Goal: Information Seeking & Learning: Learn about a topic

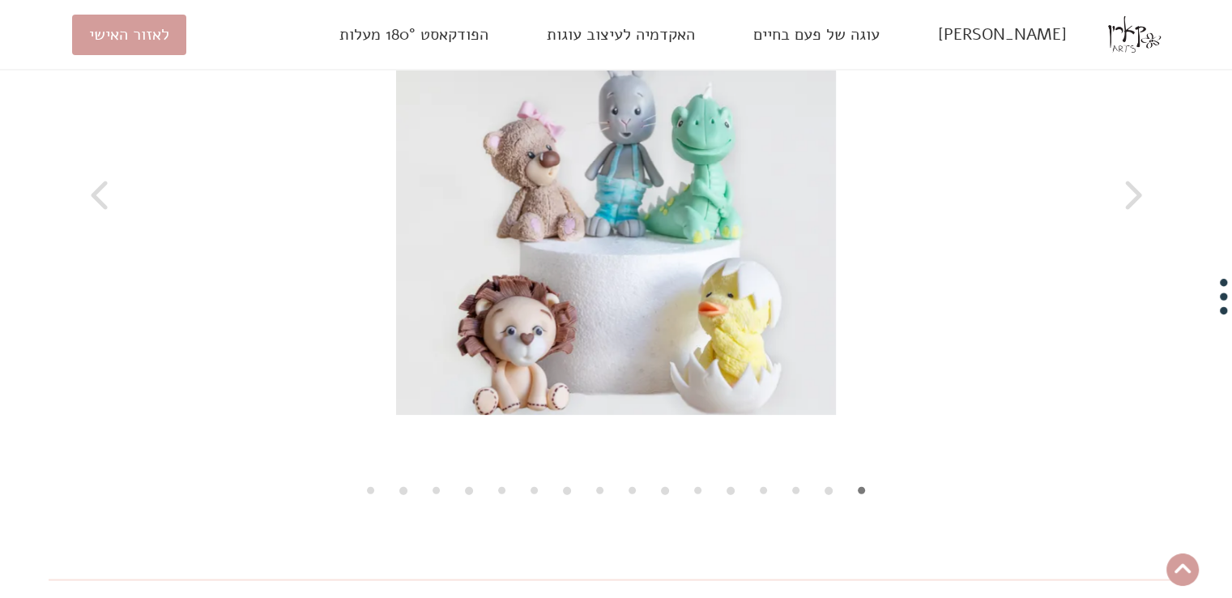
scroll to position [3392, 0]
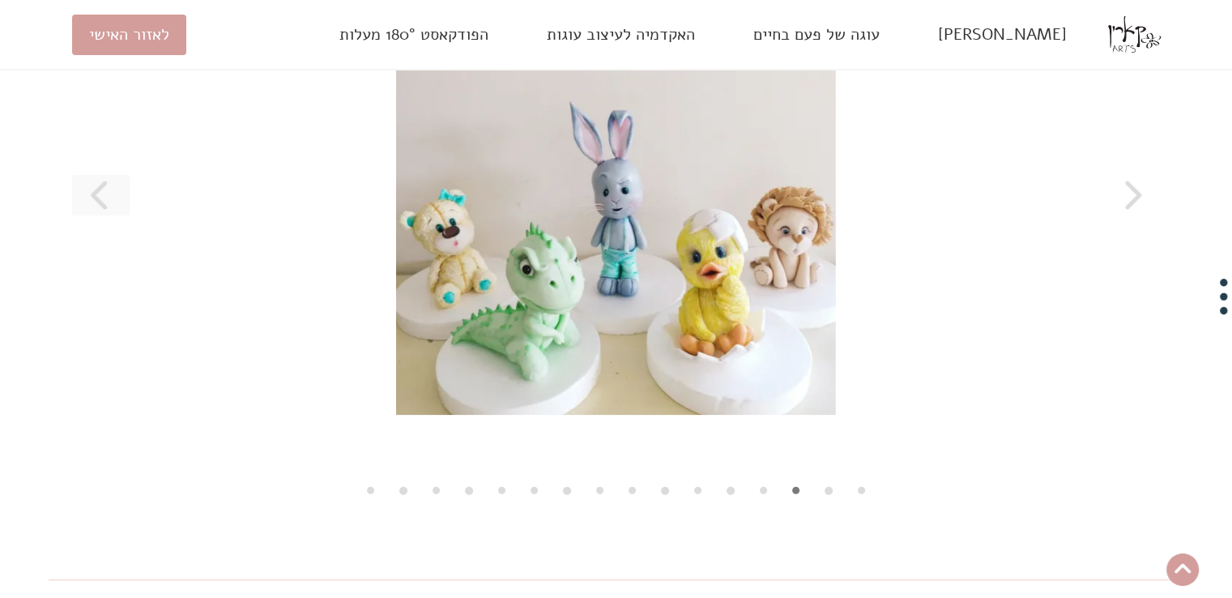
click at [81, 215] on button at bounding box center [101, 195] width 58 height 40
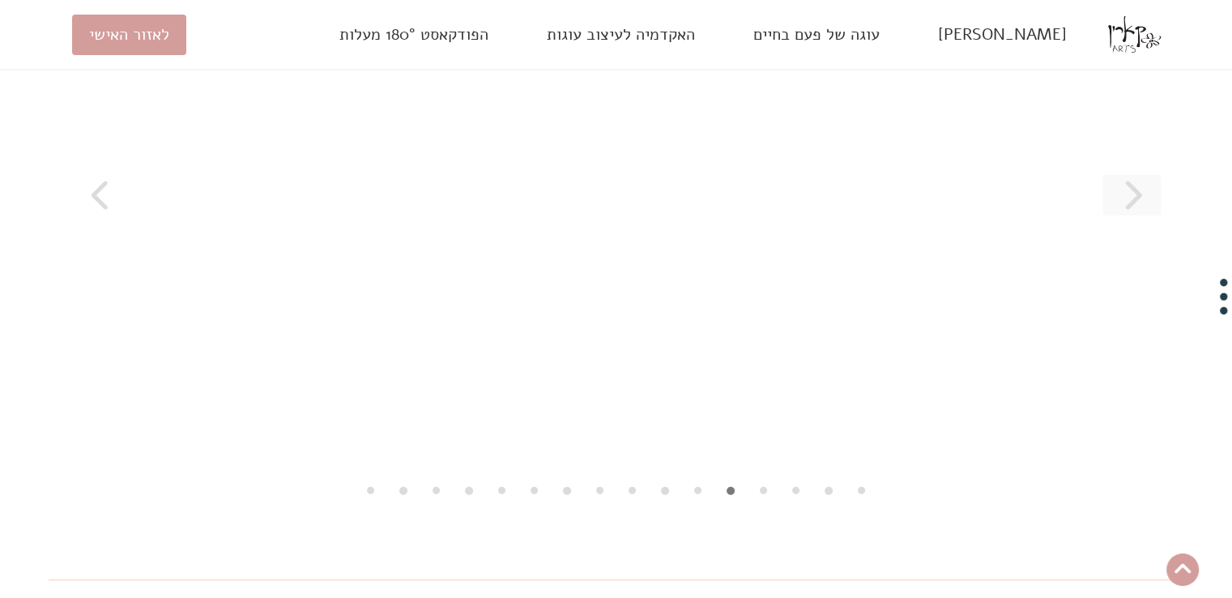
click at [1105, 215] on button at bounding box center [1131, 195] width 58 height 40
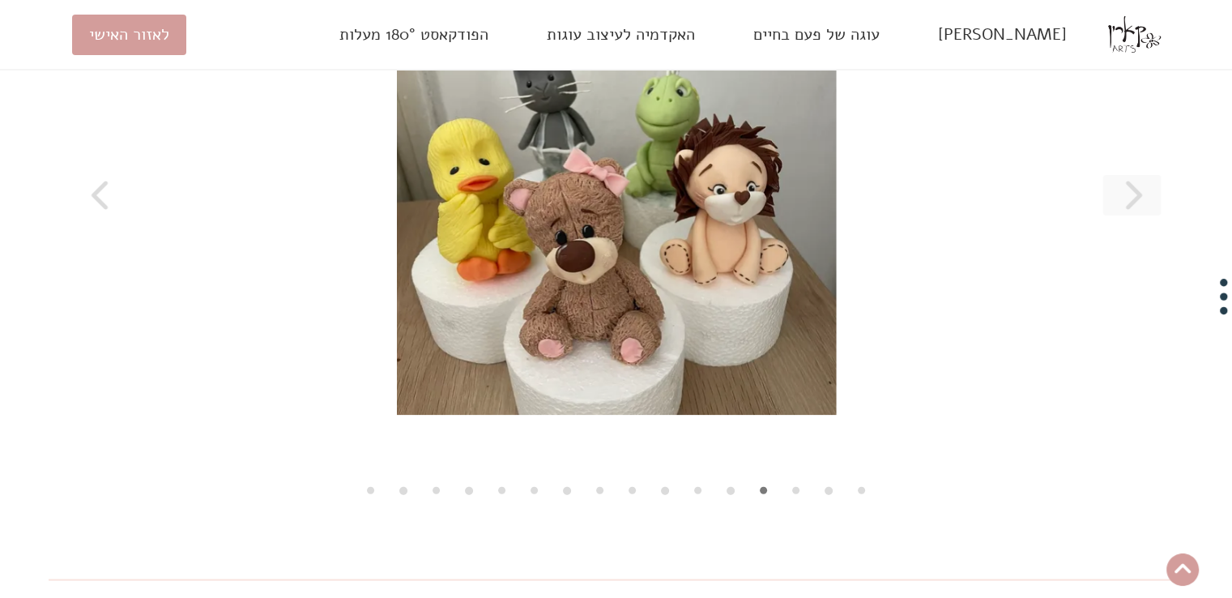
click at [1105, 215] on button at bounding box center [1131, 195] width 58 height 40
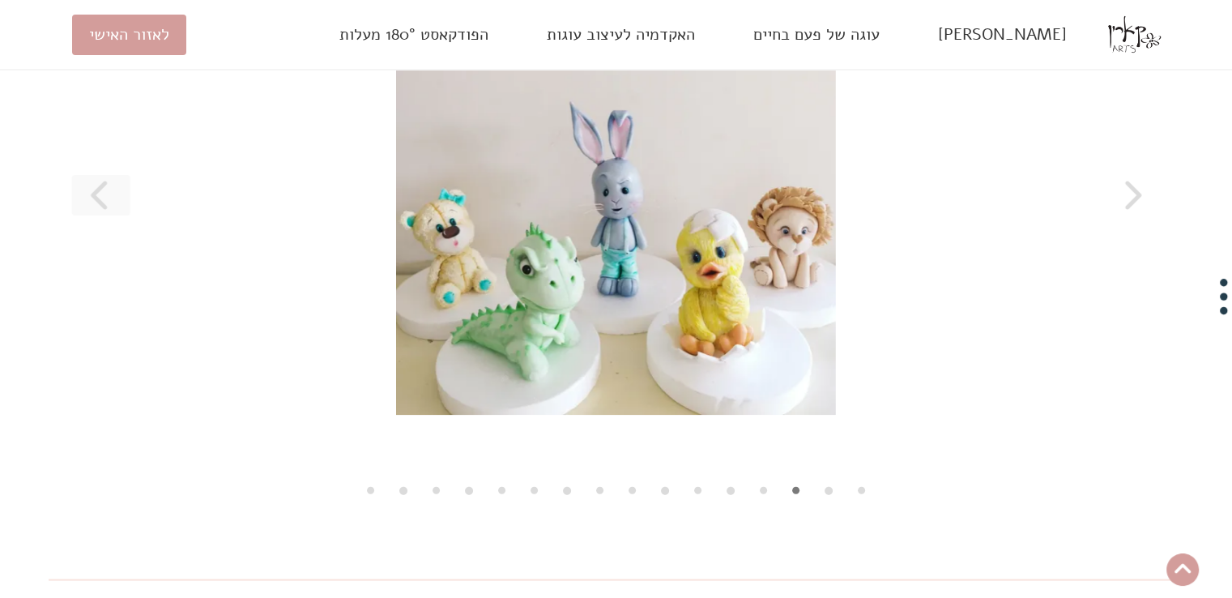
click at [91, 209] on icon at bounding box center [99, 195] width 16 height 28
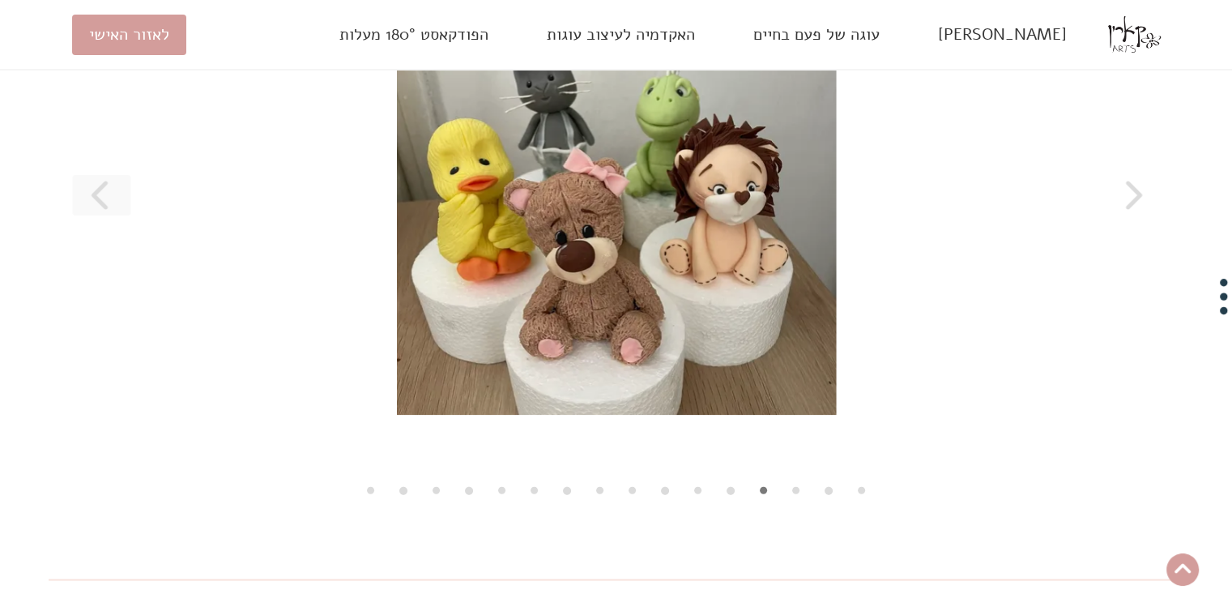
click at [91, 209] on icon at bounding box center [99, 195] width 16 height 28
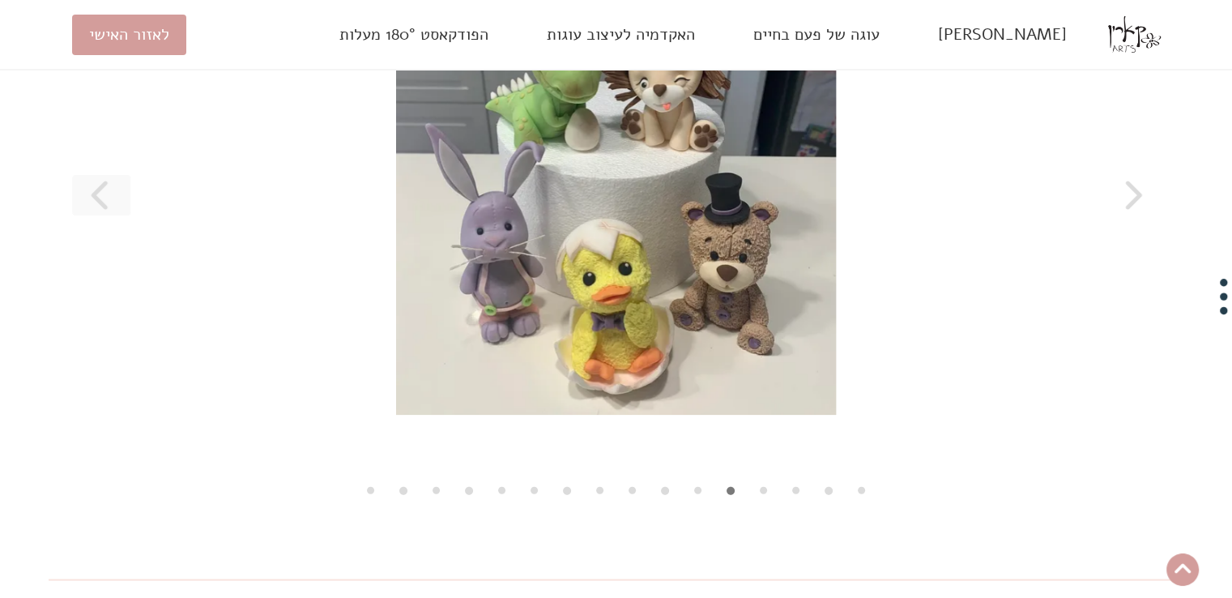
click at [91, 209] on icon at bounding box center [99, 195] width 16 height 28
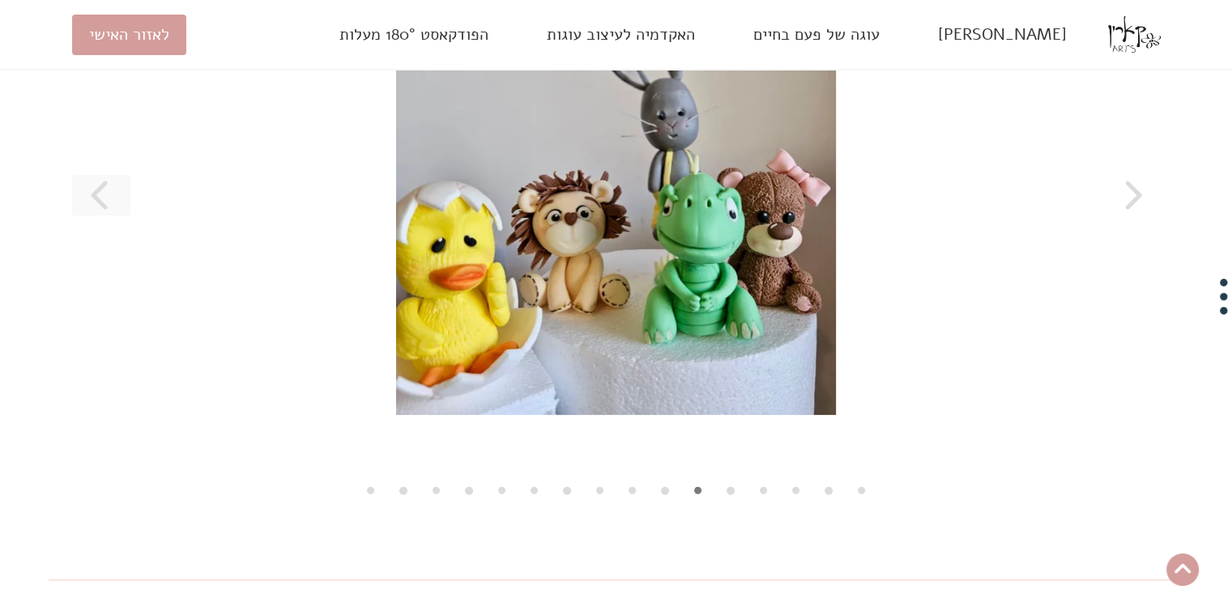
click at [91, 209] on icon at bounding box center [99, 195] width 16 height 28
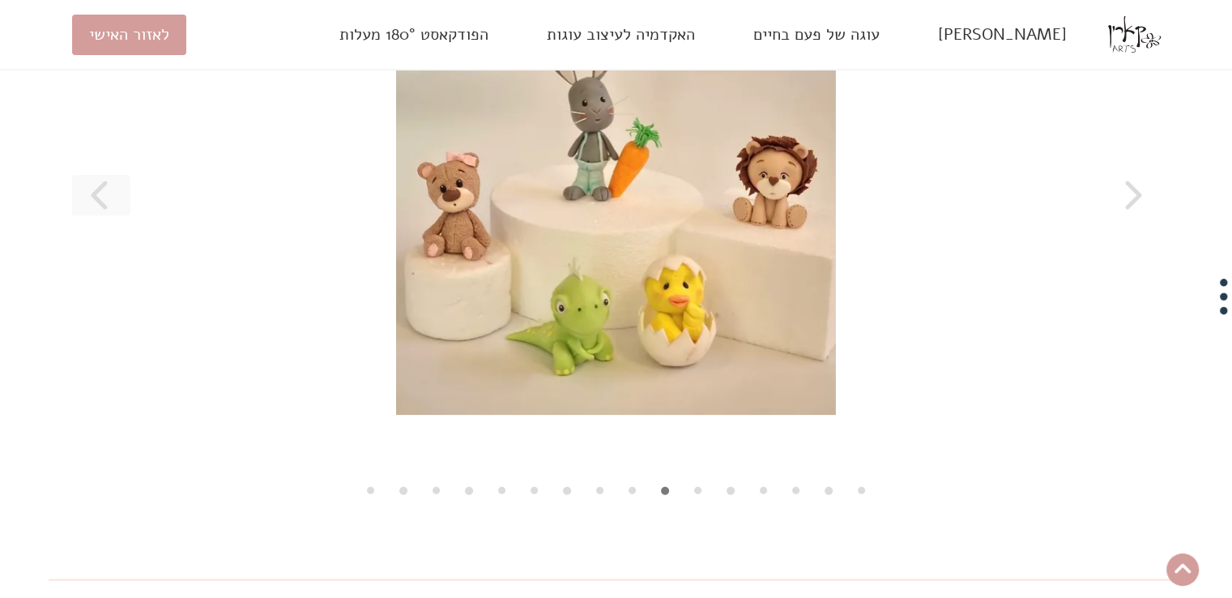
click at [91, 209] on icon at bounding box center [99, 195] width 16 height 28
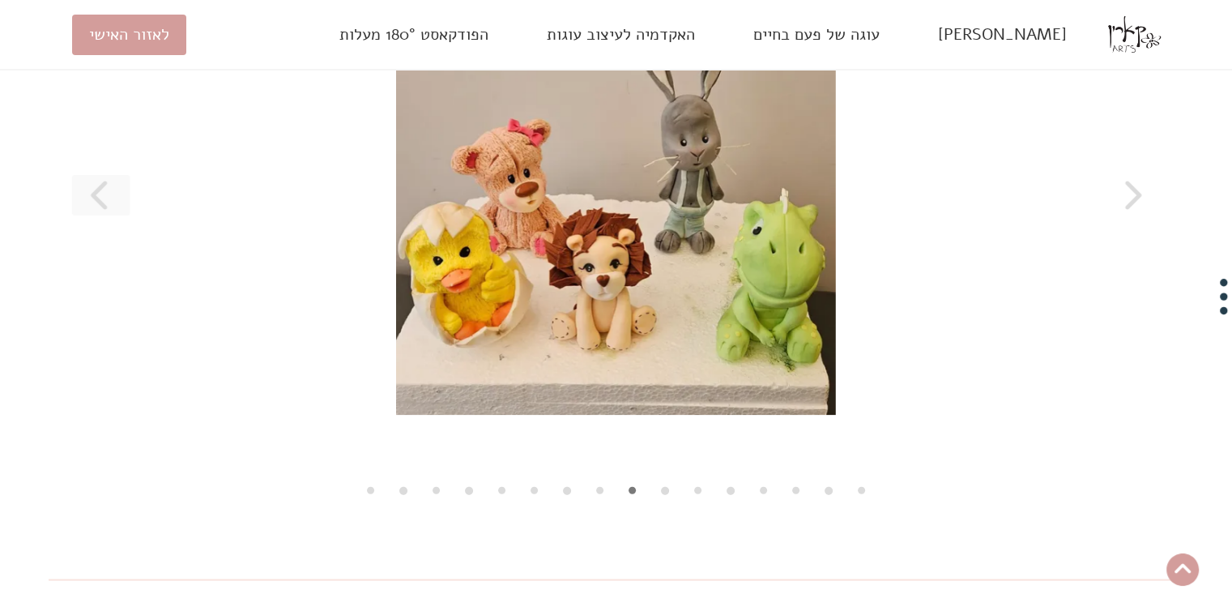
click at [91, 209] on icon at bounding box center [99, 195] width 16 height 28
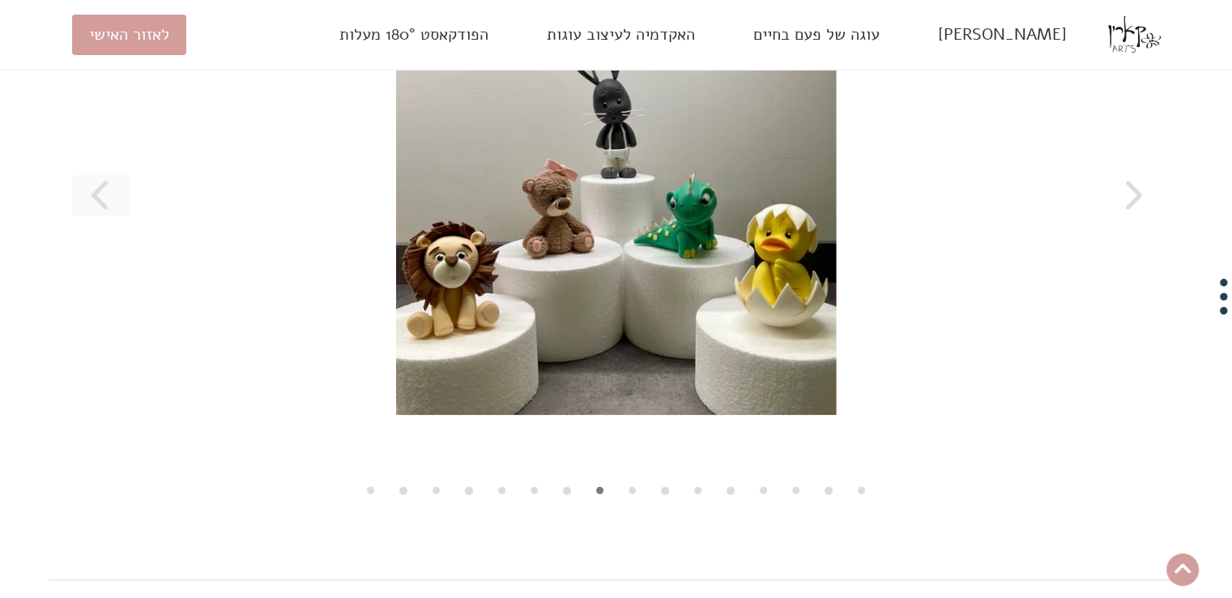
click at [91, 209] on icon at bounding box center [99, 195] width 16 height 28
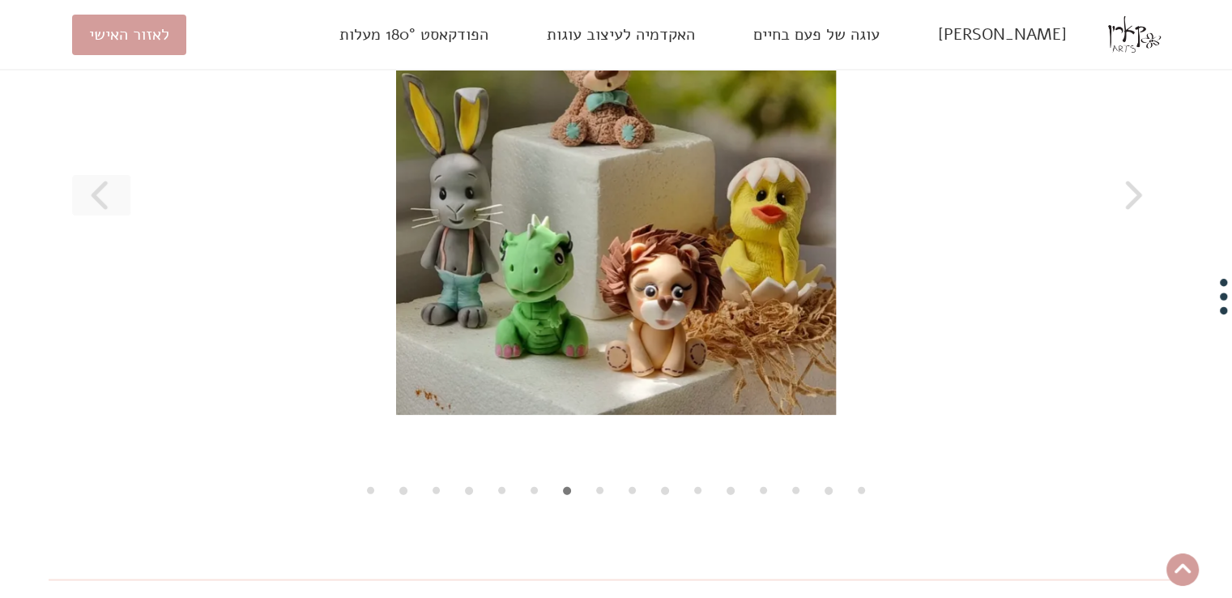
click at [91, 209] on icon at bounding box center [99, 195] width 16 height 28
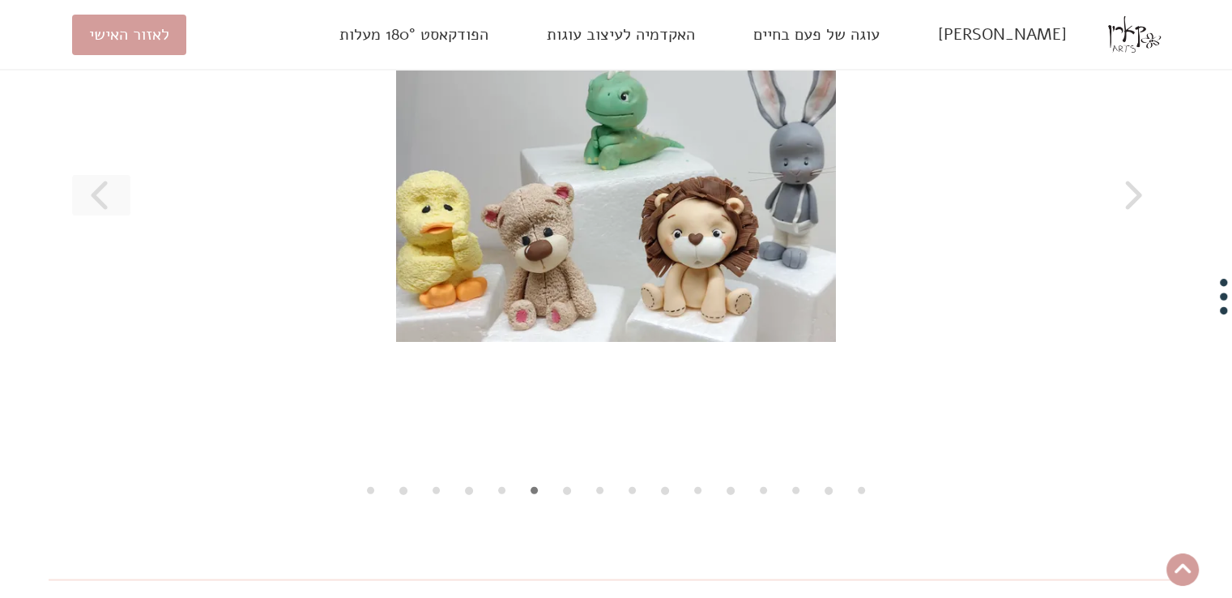
click at [91, 209] on icon at bounding box center [99, 195] width 16 height 28
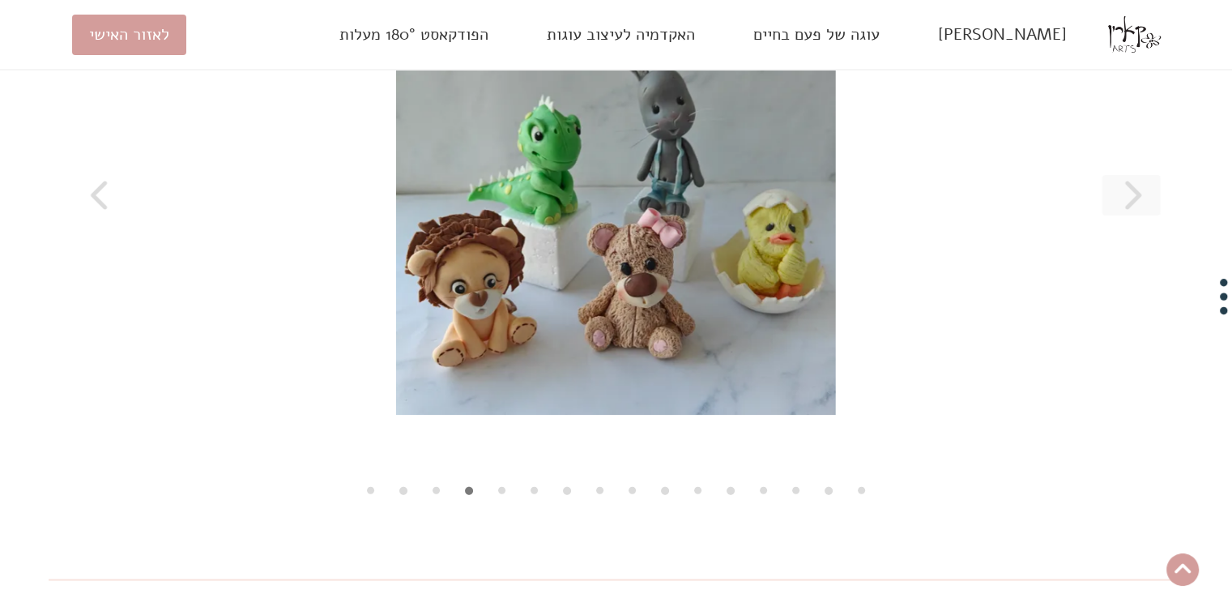
click at [1151, 215] on button at bounding box center [1131, 195] width 58 height 40
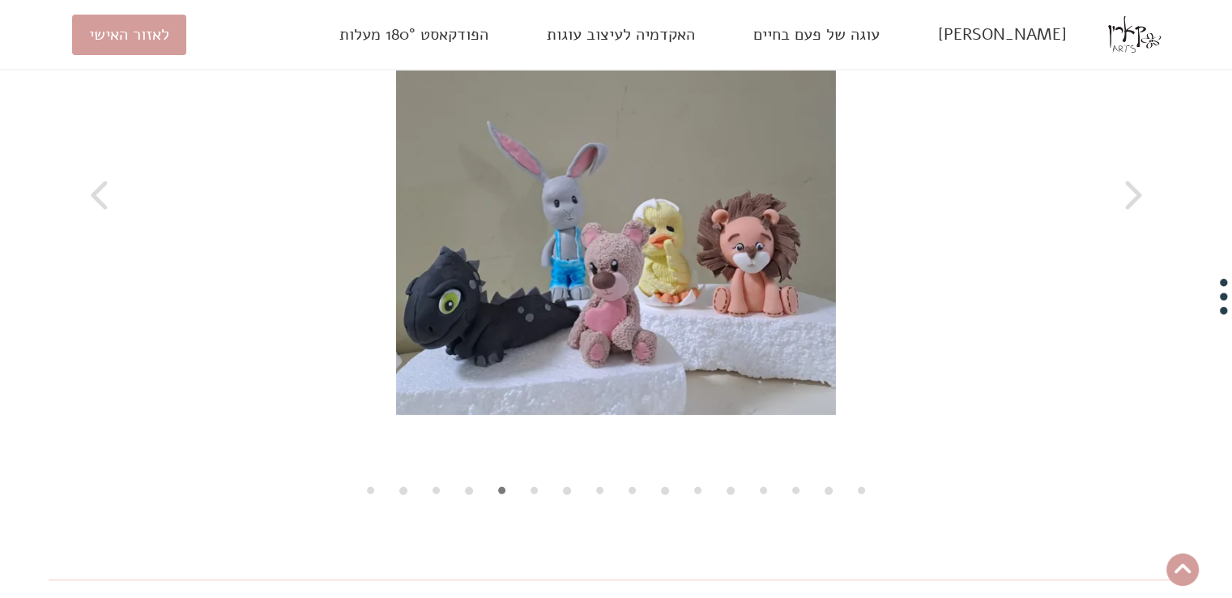
click at [586, 262] on div at bounding box center [616, 196] width 1089 height 464
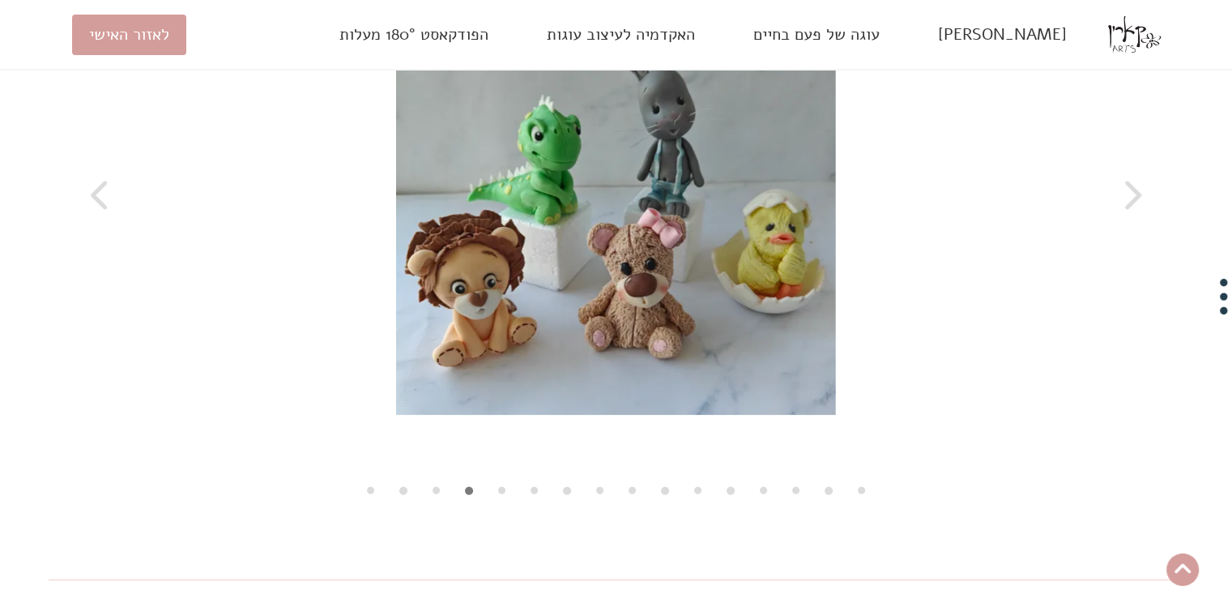
drag, startPoint x: 586, startPoint y: 262, endPoint x: 859, endPoint y: 367, distance: 291.5
click at [859, 367] on div at bounding box center [616, 196] width 1089 height 464
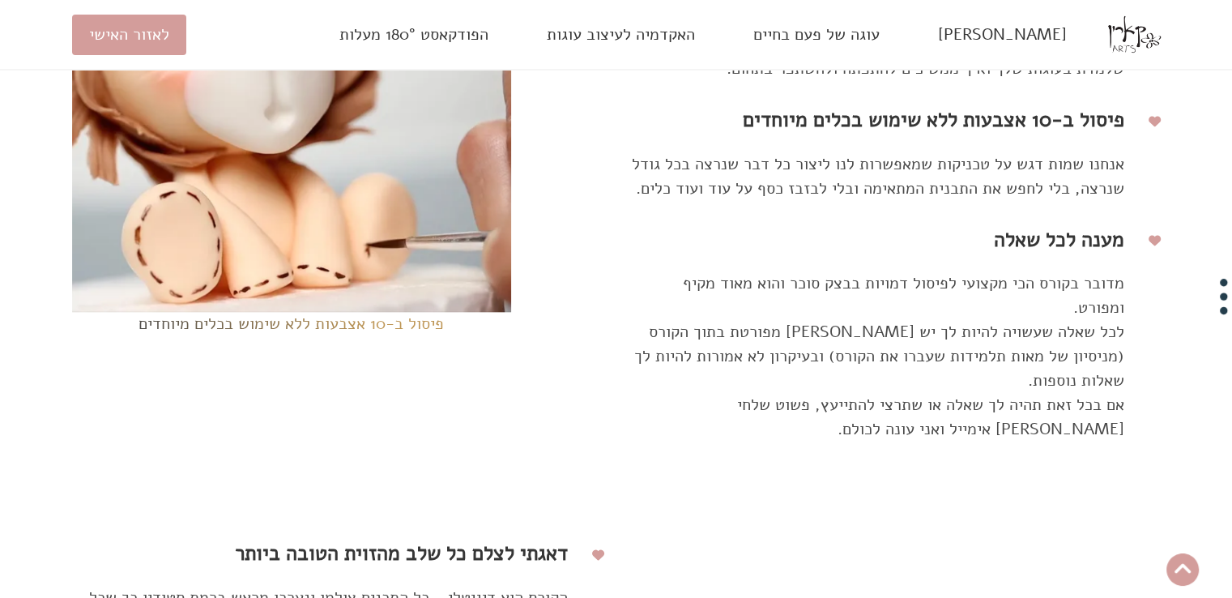
scroll to position [7950, 0]
click at [237, 313] on p "פיסול ב-10 אצבעות ללא שימוש בכלים מיוחדים" at bounding box center [291, 323] width 305 height 24
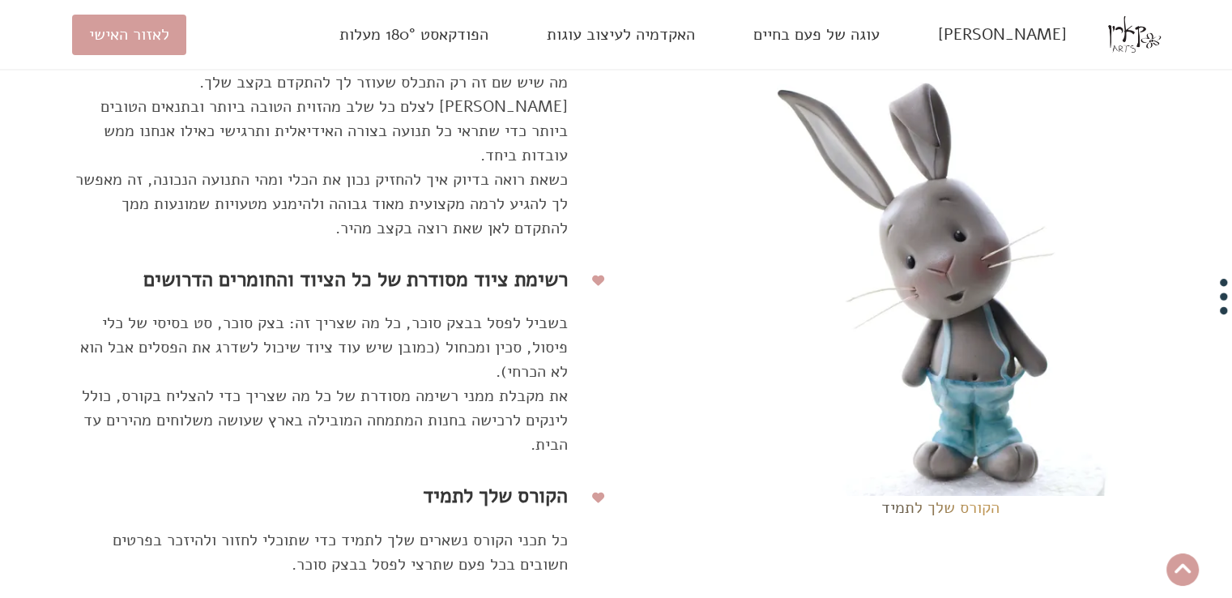
scroll to position [8490, 0]
